Goal: Task Accomplishment & Management: Manage account settings

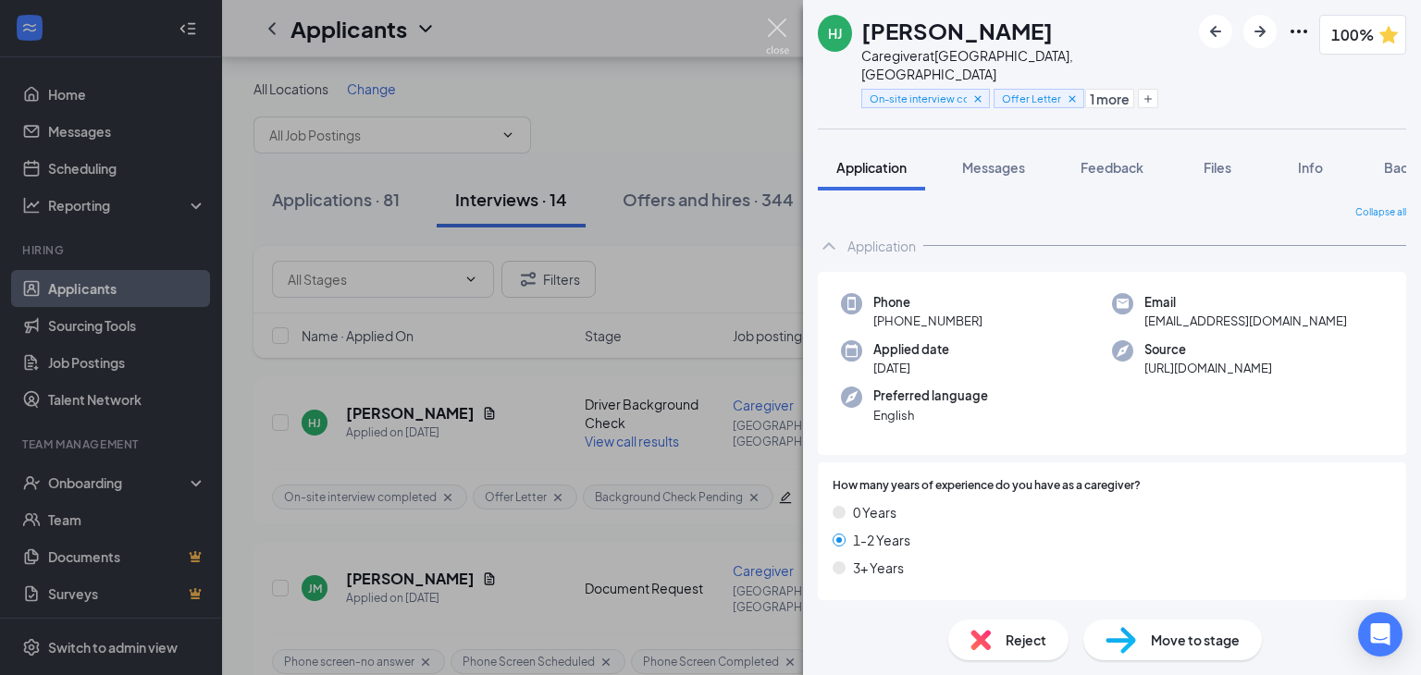
click at [780, 18] on img at bounding box center [777, 36] width 23 height 36
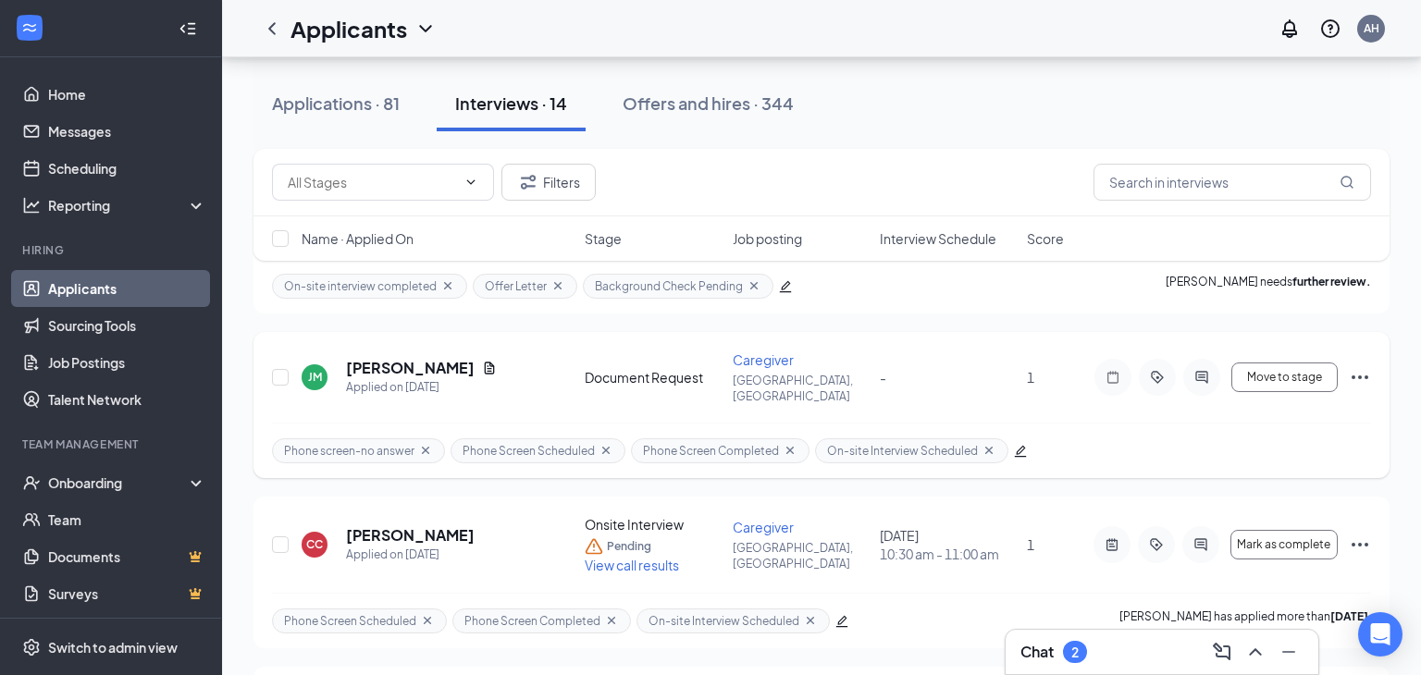
scroll to position [166, 0]
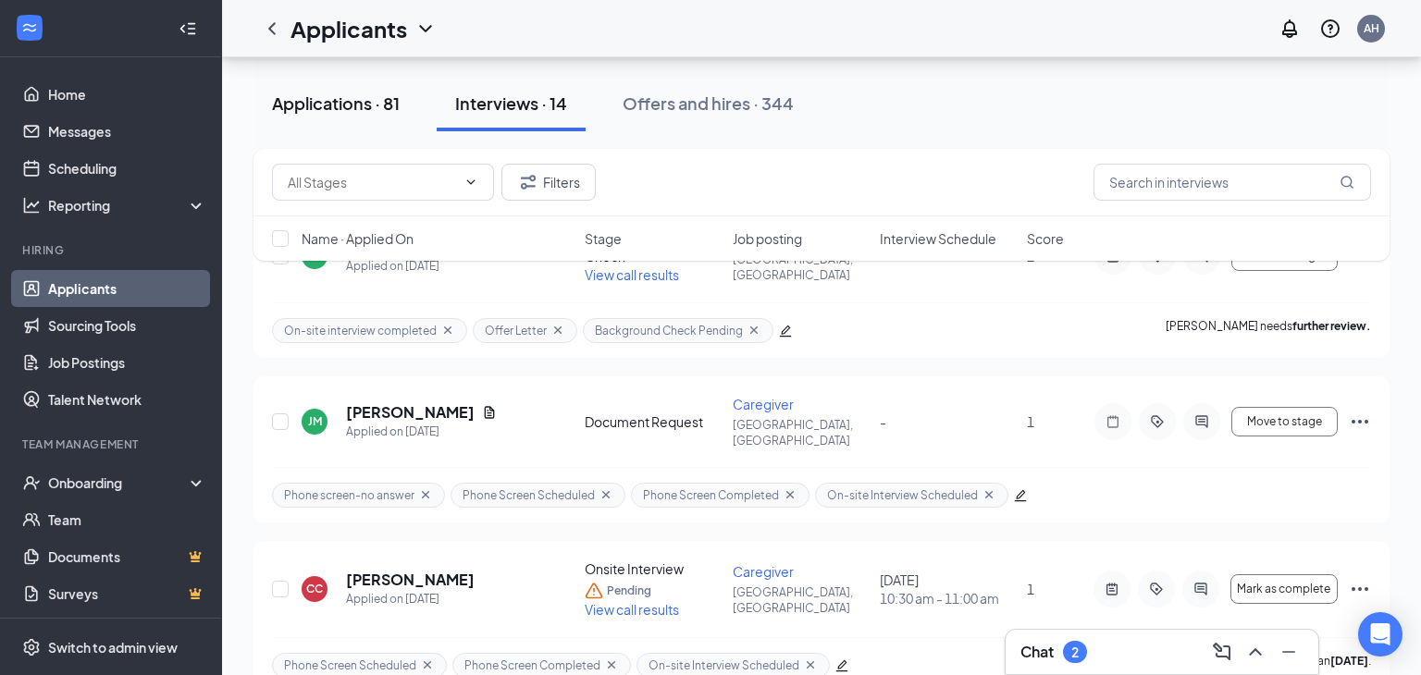
click at [378, 112] on div "Applications · 81" at bounding box center [336, 103] width 128 height 23
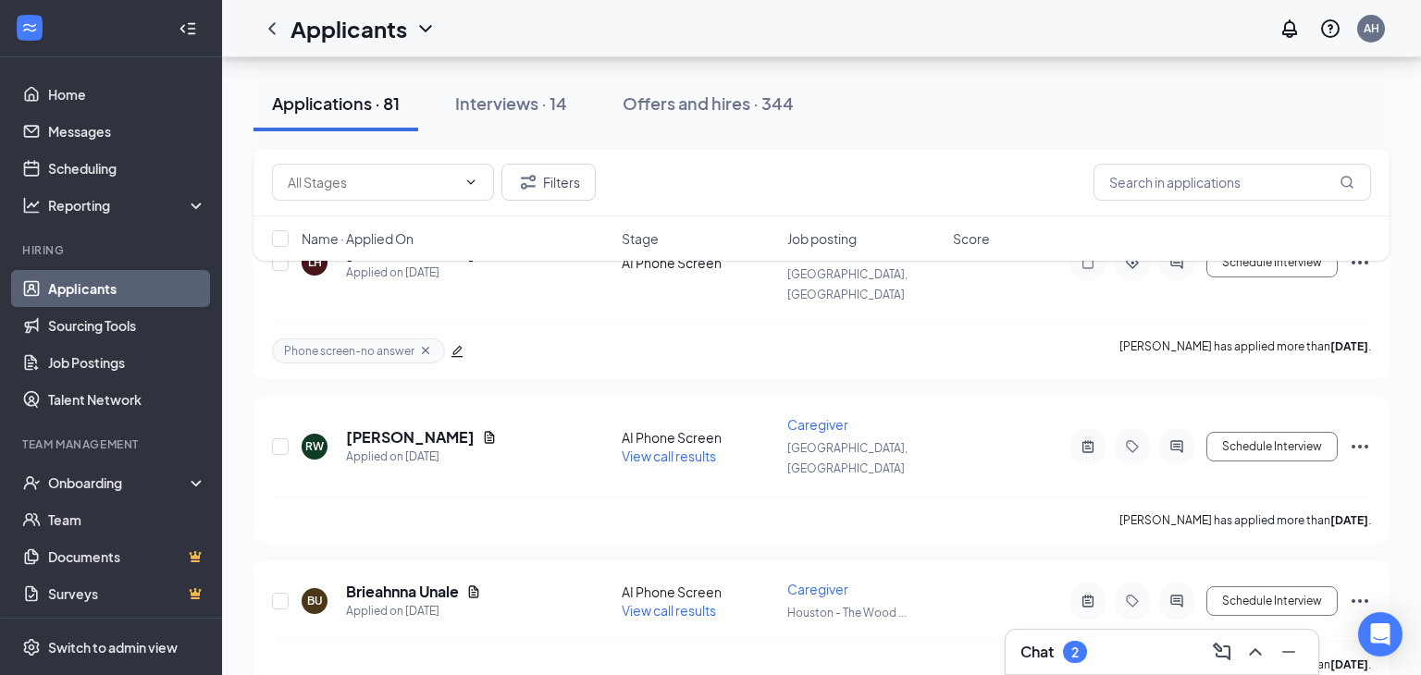
scroll to position [2996, 0]
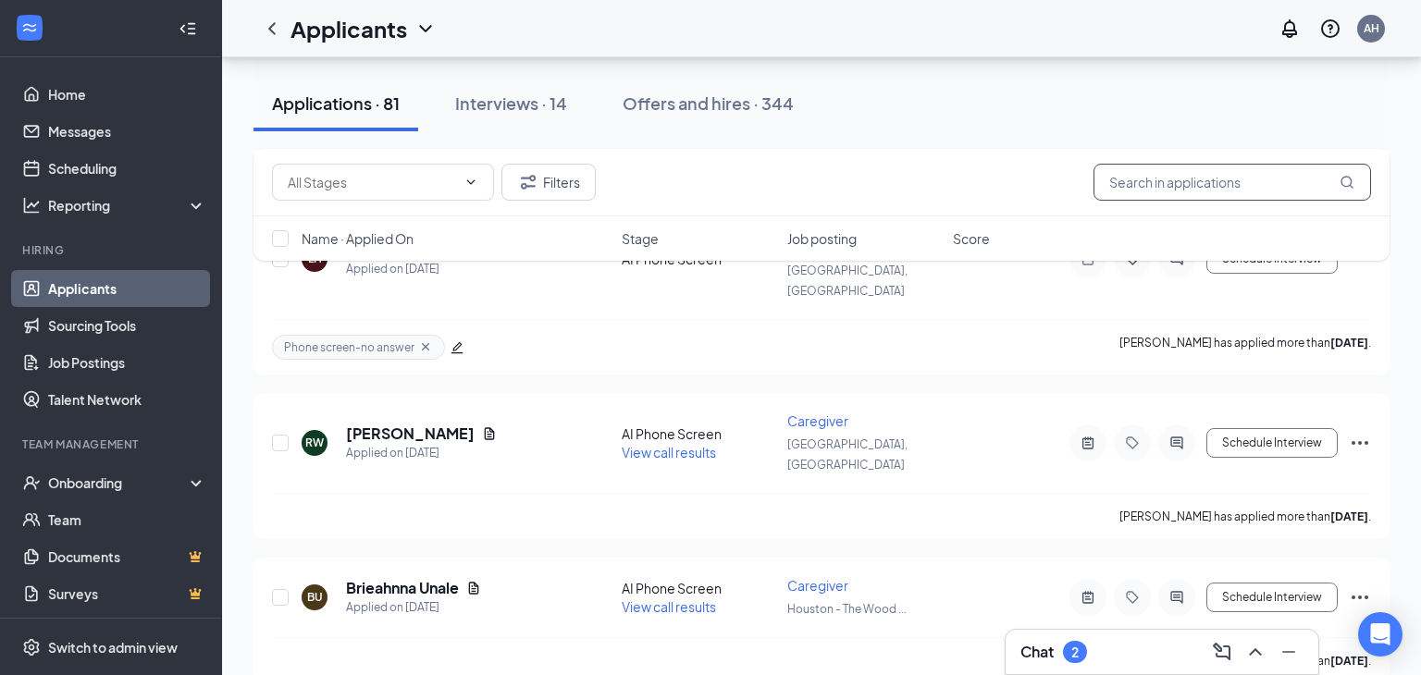
click at [1198, 185] on input "text" at bounding box center [1231, 182] width 277 height 37
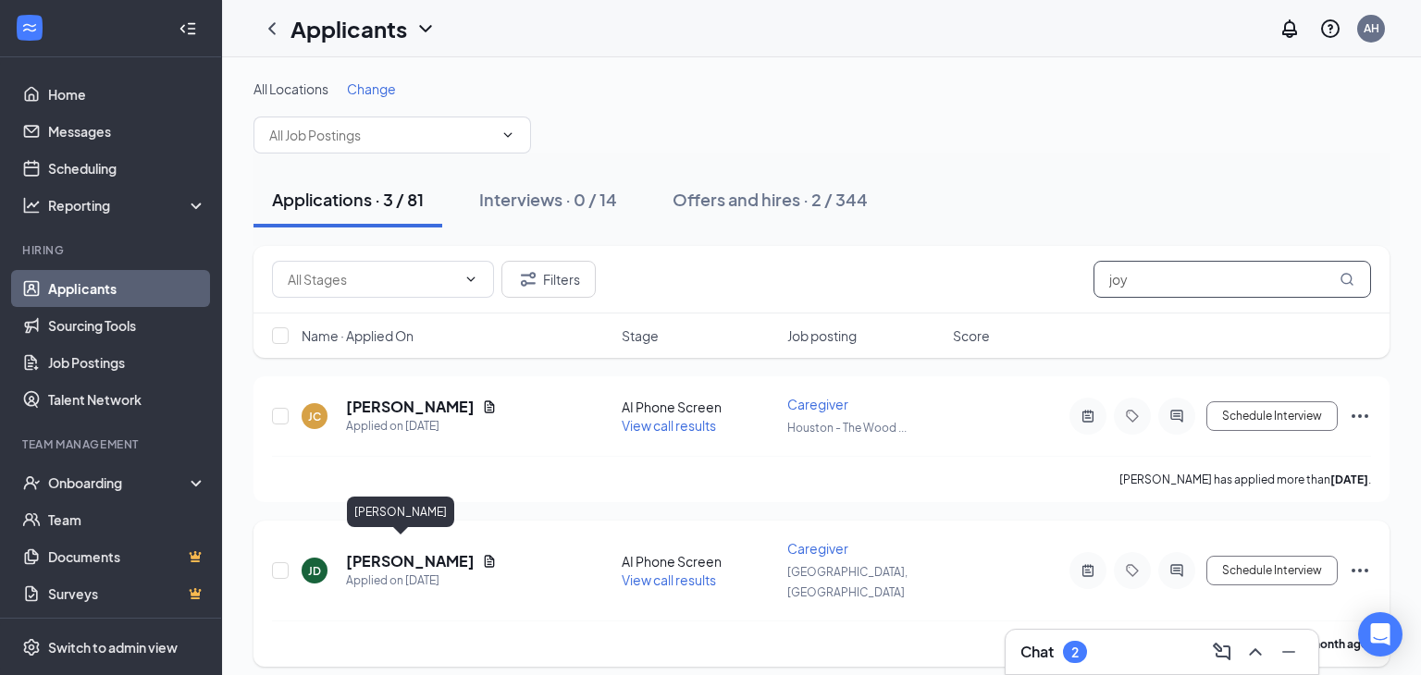
type input "joy"
click at [372, 551] on h5 "[PERSON_NAME]" at bounding box center [410, 561] width 129 height 20
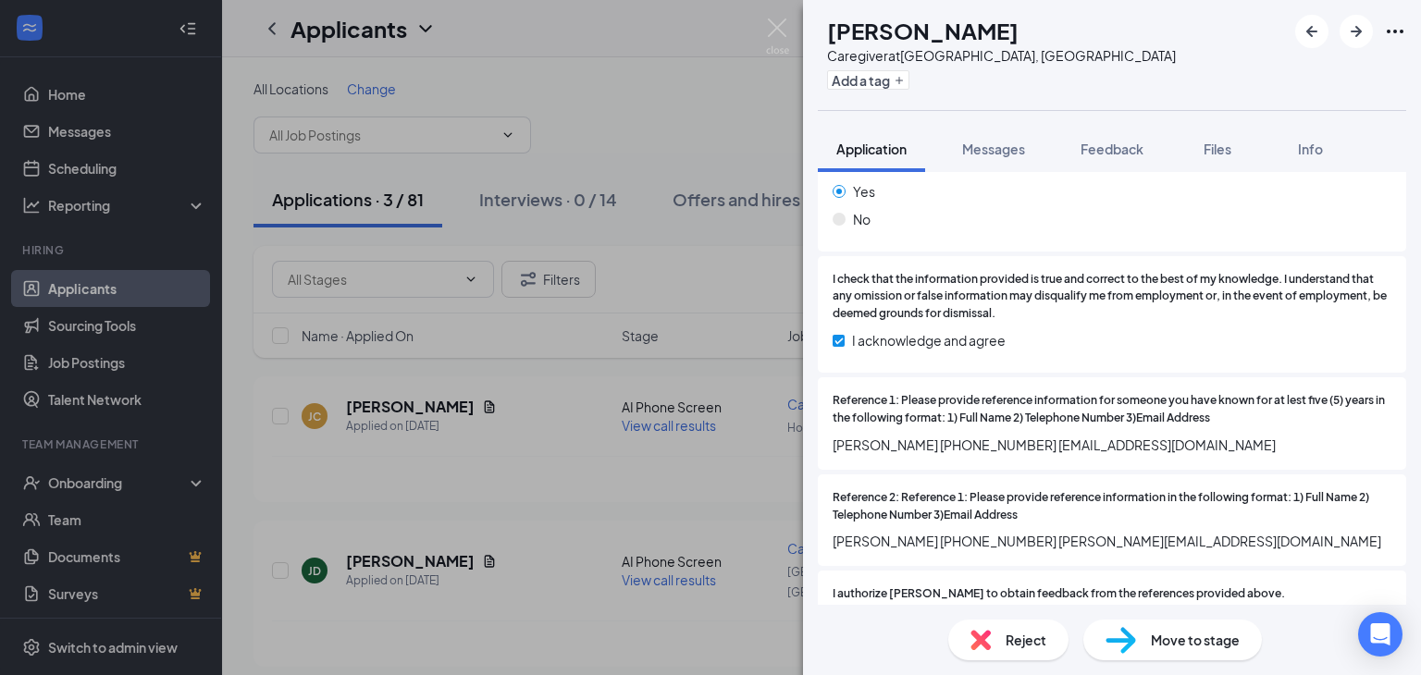
scroll to position [2393, 0]
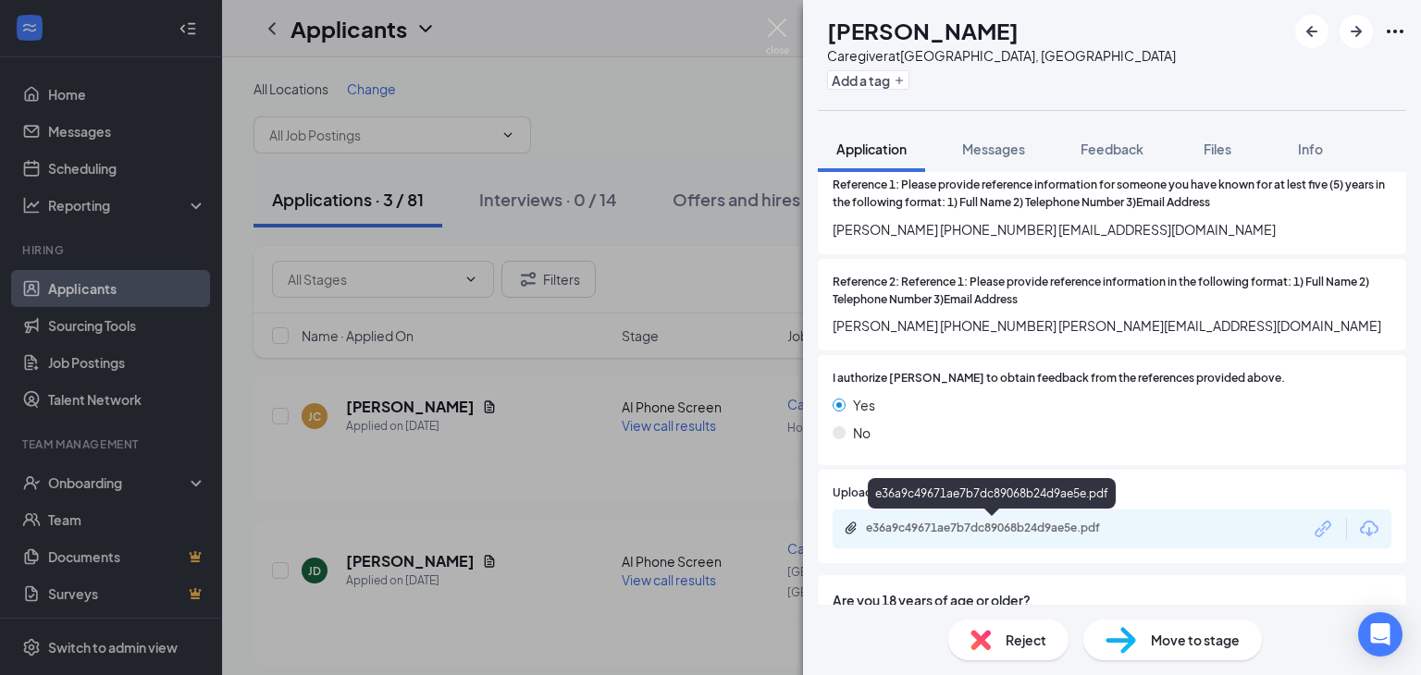
click at [1025, 531] on div "e36a9c49671ae7b7dc89068b24d9ae5e.pdf" at bounding box center [995, 528] width 259 height 15
